Goal: Find specific page/section: Find specific page/section

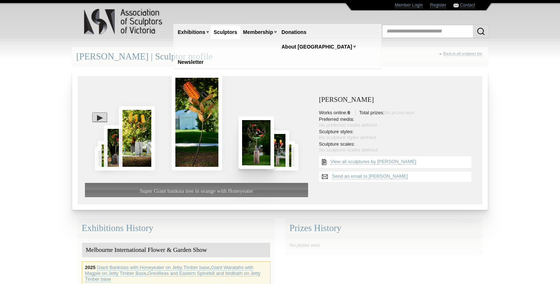
click at [254, 138] on img at bounding box center [257, 142] width 36 height 53
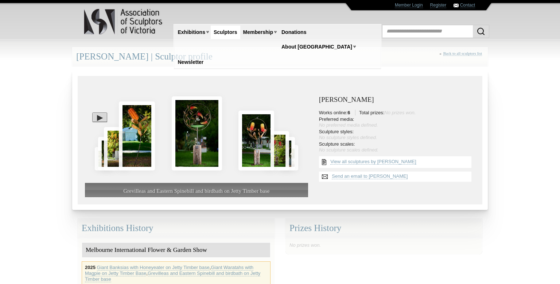
click at [254, 138] on img at bounding box center [257, 140] width 36 height 59
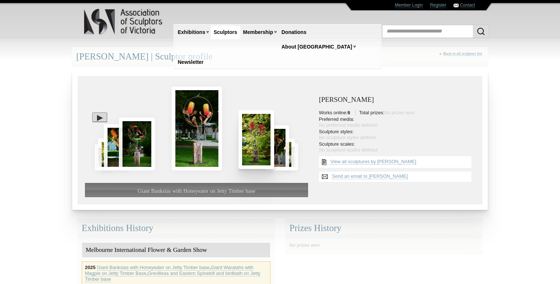
click at [255, 139] on img at bounding box center [257, 139] width 36 height 59
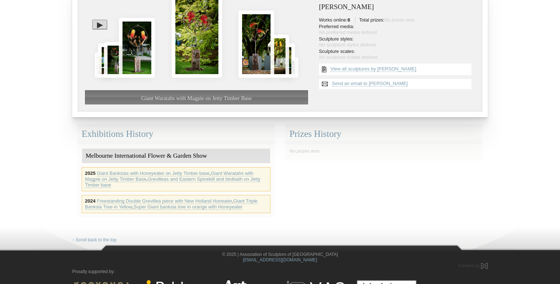
scroll to position [94, 0]
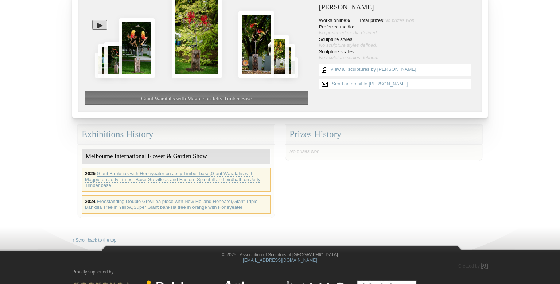
click at [170, 171] on link "Giant Banksias with Honeyeater on Jetty Timber base" at bounding box center [153, 174] width 113 height 6
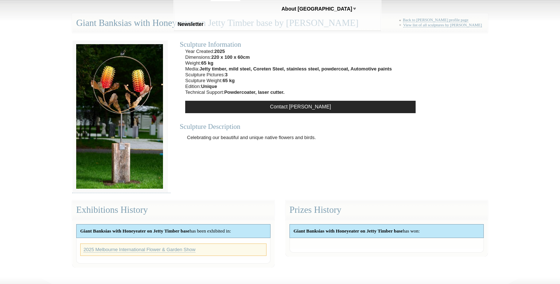
scroll to position [38, 0]
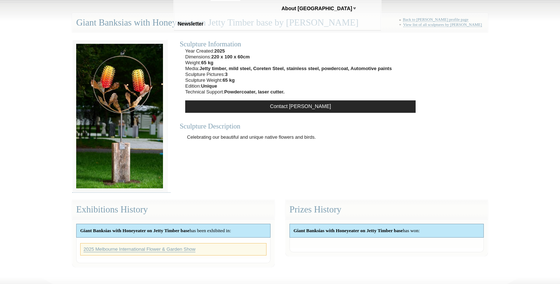
click at [132, 248] on link "2025 Melbourne International Flower & Garden Show" at bounding box center [140, 249] width 112 height 6
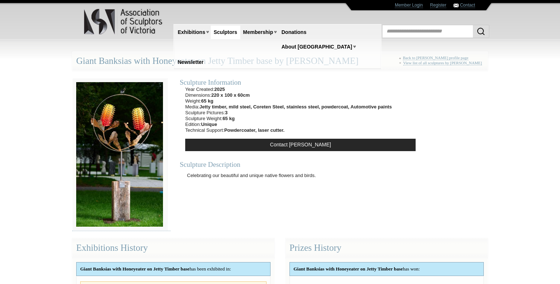
scroll to position [38, 0]
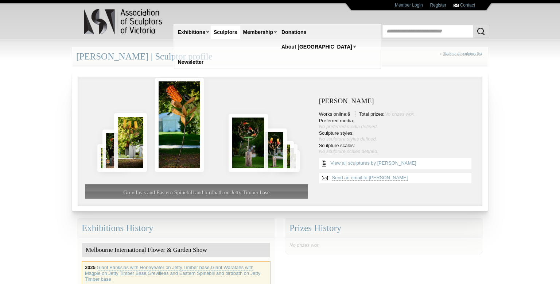
scroll to position [94, 0]
